Goal: Task Accomplishment & Management: Use online tool/utility

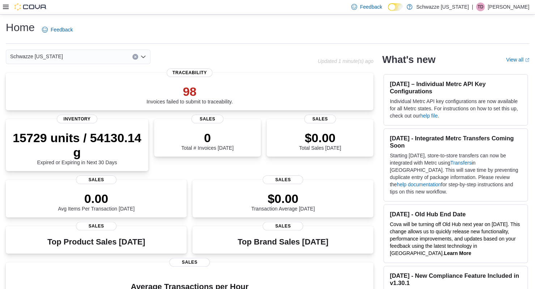
click at [3, 5] on icon at bounding box center [6, 7] width 6 height 6
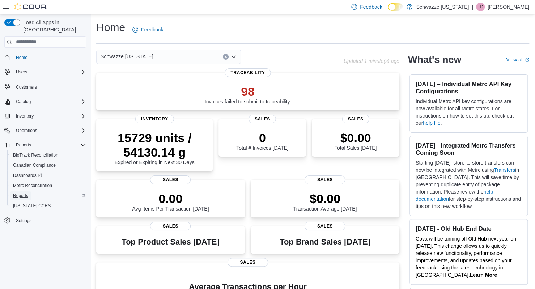
click at [28, 191] on span "Reports" at bounding box center [20, 195] width 15 height 9
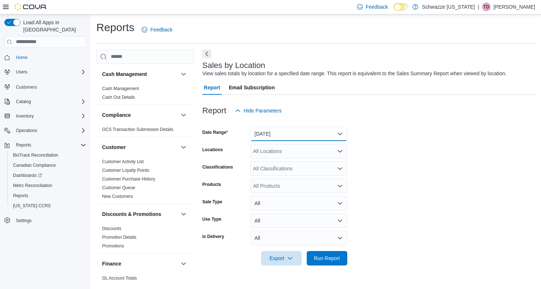
click at [262, 134] on button "[DATE]" at bounding box center [298, 134] width 97 height 14
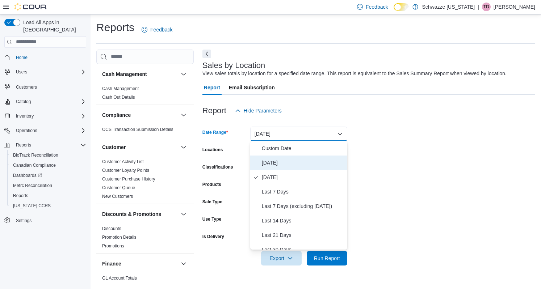
click at [275, 159] on span "[DATE]" at bounding box center [303, 163] width 83 height 9
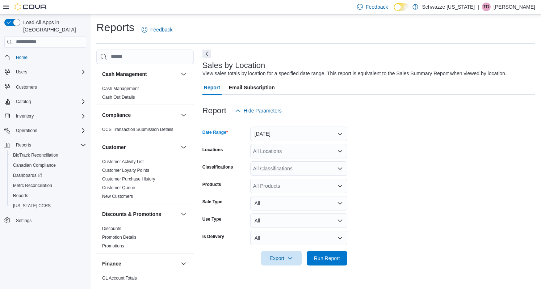
click at [271, 149] on div "All Locations" at bounding box center [298, 151] width 97 height 14
type input "****"
click at [300, 165] on span "SB - [GEOGRAPHIC_DATA]" at bounding box center [301, 163] width 64 height 7
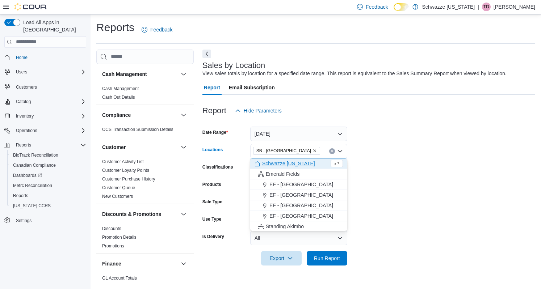
click at [390, 188] on form "Date Range [DATE] Locations SB - [GEOGRAPHIC_DATA] Combo box. Selected. SB - [G…" at bounding box center [368, 192] width 333 height 148
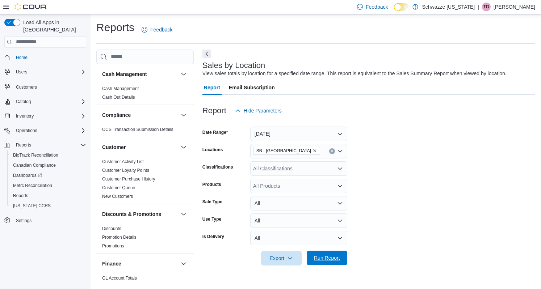
click at [333, 257] on span "Run Report" at bounding box center [327, 257] width 26 height 7
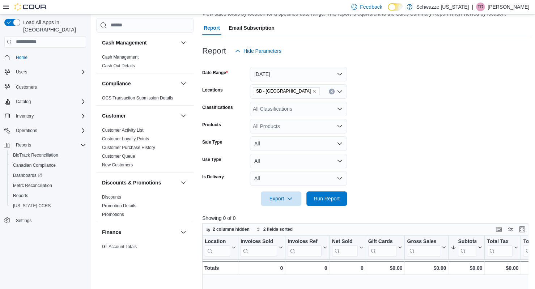
scroll to position [55, 0]
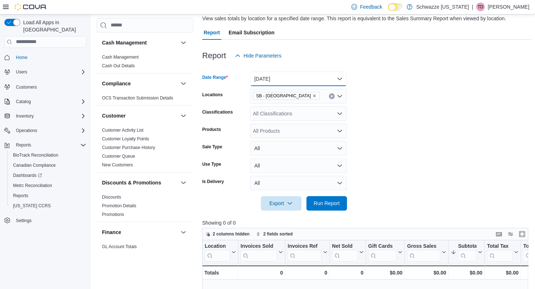
click at [269, 85] on button "[DATE]" at bounding box center [298, 79] width 97 height 14
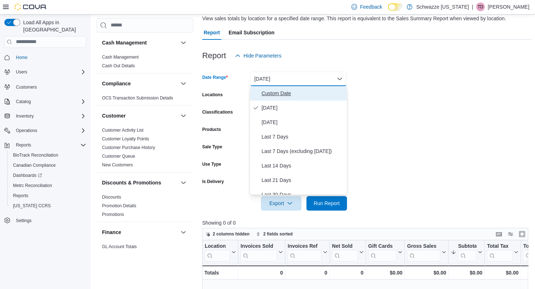
click at [272, 95] on span "Custom Date" at bounding box center [303, 93] width 83 height 9
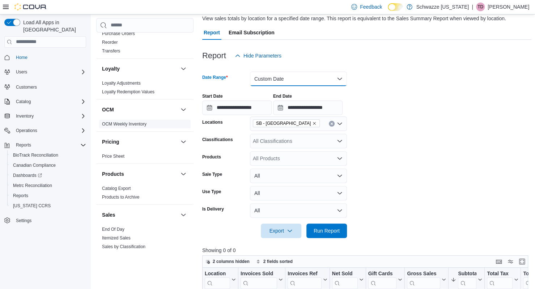
scroll to position [389, 0]
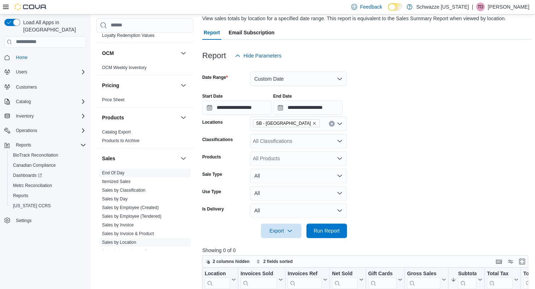
click at [113, 174] on link "End Of Day" at bounding box center [113, 172] width 22 height 5
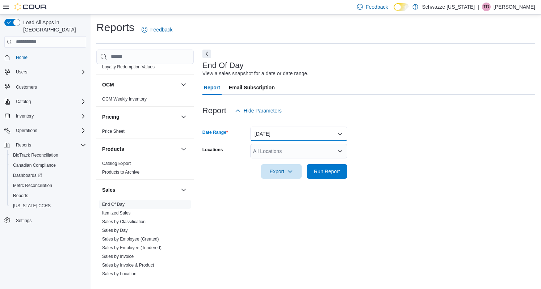
click at [274, 141] on button "[DATE]" at bounding box center [298, 134] width 97 height 14
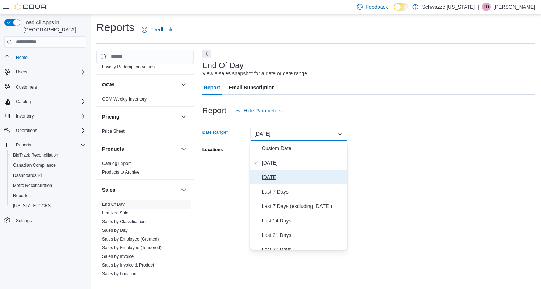
click at [280, 173] on button "[DATE]" at bounding box center [298, 177] width 97 height 14
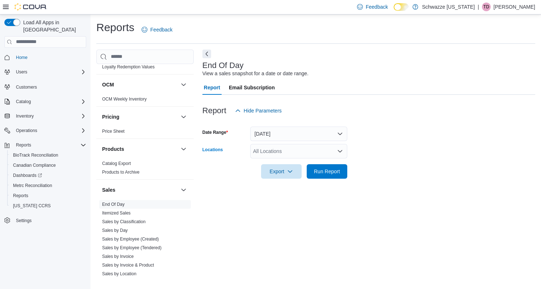
click at [272, 152] on div "All Locations" at bounding box center [298, 151] width 97 height 14
type input "****"
click at [314, 164] on div "SB - [GEOGRAPHIC_DATA]" at bounding box center [298, 163] width 88 height 7
click at [385, 149] on form "Date Range [DATE] Locations SB - [GEOGRAPHIC_DATA] Export Run Report" at bounding box center [368, 148] width 333 height 61
click at [330, 167] on span "Run Report" at bounding box center [327, 171] width 32 height 14
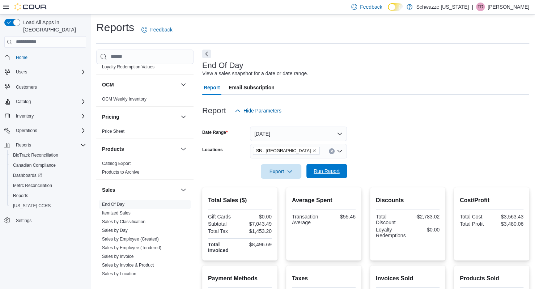
click at [320, 169] on span "Run Report" at bounding box center [327, 171] width 26 height 7
click at [329, 172] on span "Run Report" at bounding box center [327, 171] width 26 height 7
